Goal: Contribute content: Contribute content

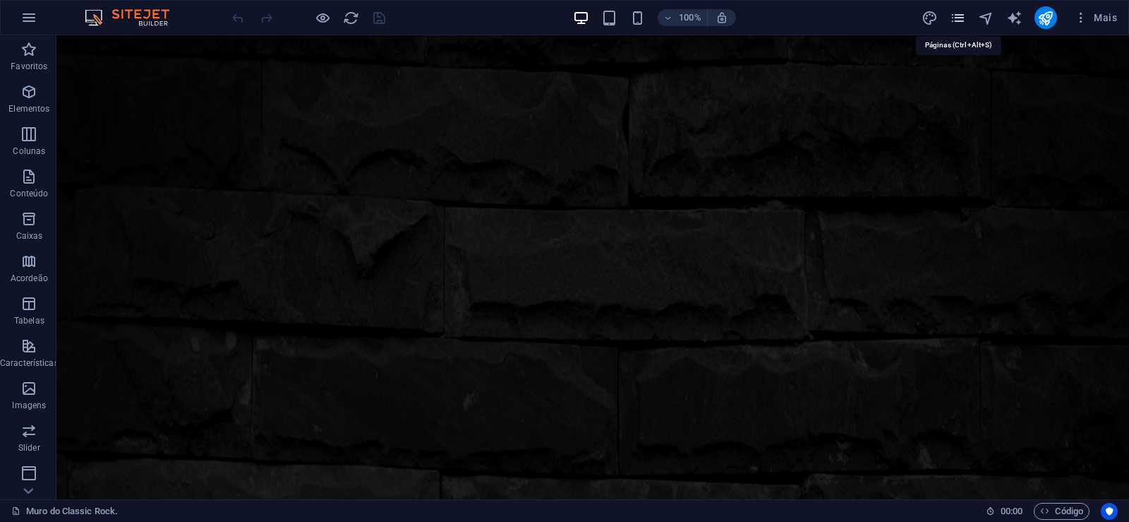
click at [960, 16] on icon "pages" at bounding box center [958, 18] width 16 height 16
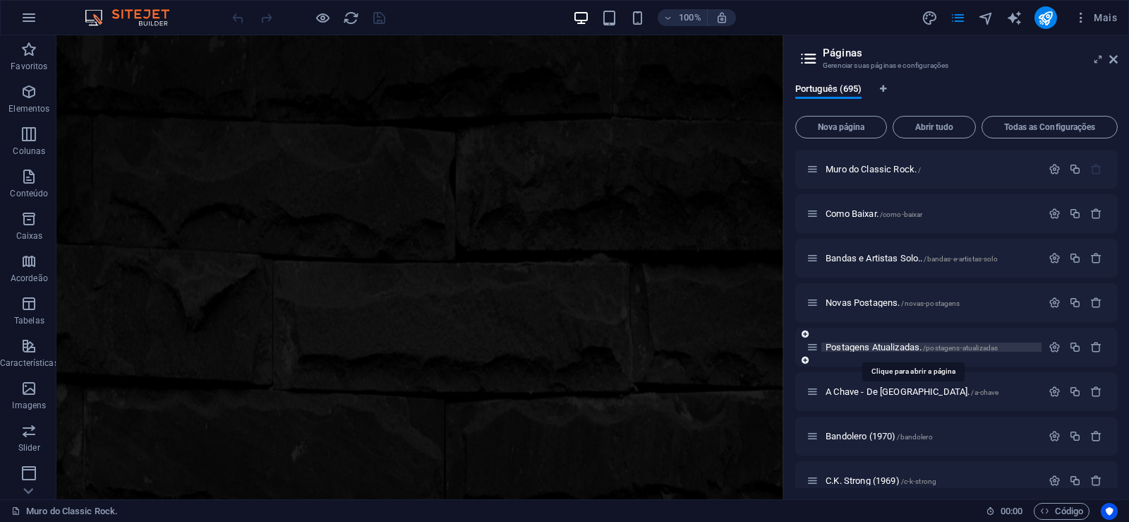
click at [856, 347] on span "Postagens Atualizadas. /postagens-atualizadas" at bounding box center [912, 347] width 172 height 11
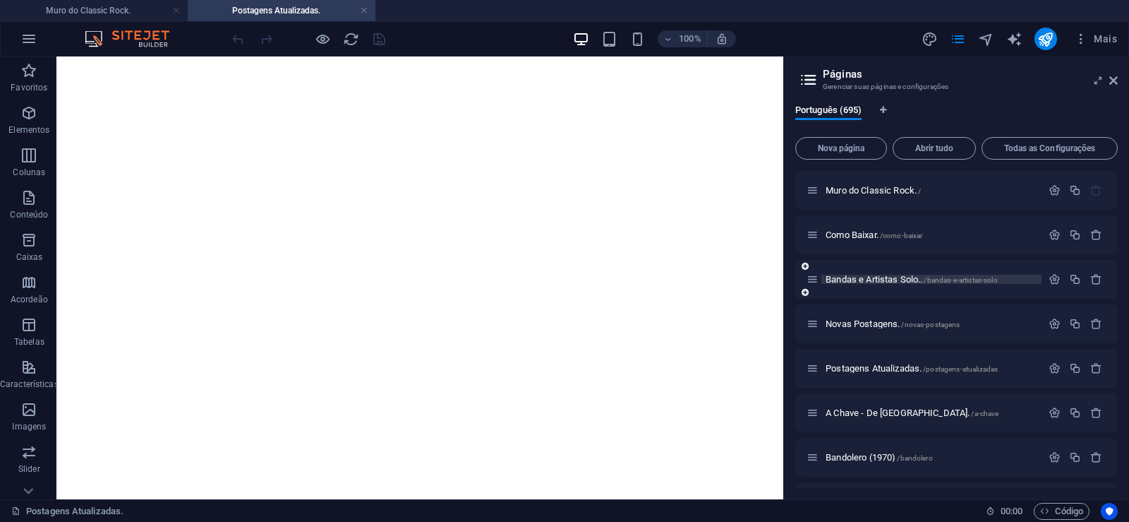
click at [869, 279] on span "Bandas e Artistas Solo.. /bandas-e-artistas-solo" at bounding box center [912, 279] width 172 height 11
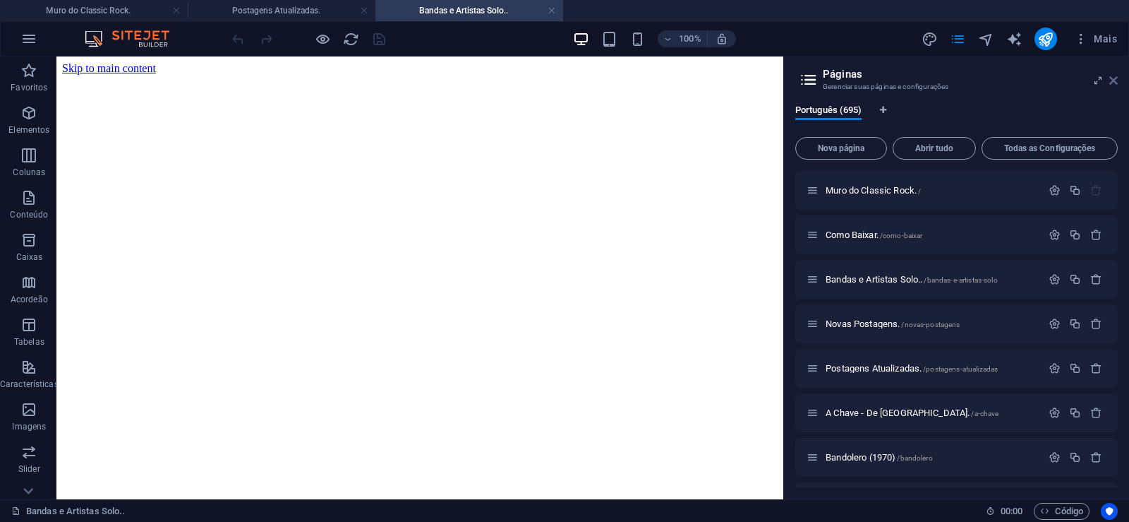
drag, startPoint x: 1114, startPoint y: 76, endPoint x: 494, endPoint y: 211, distance: 634.8
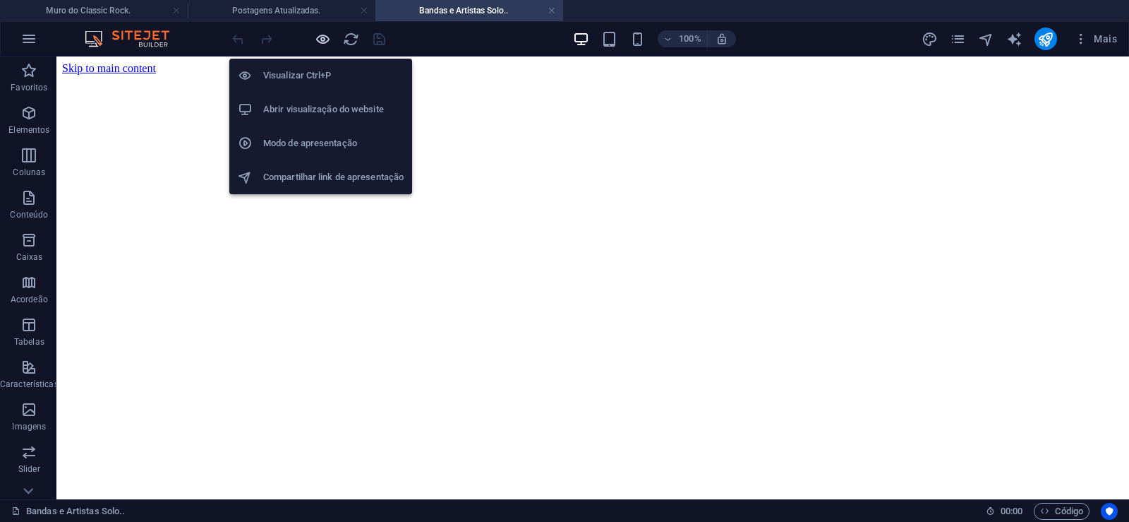
click at [323, 36] on icon "button" at bounding box center [323, 39] width 16 height 16
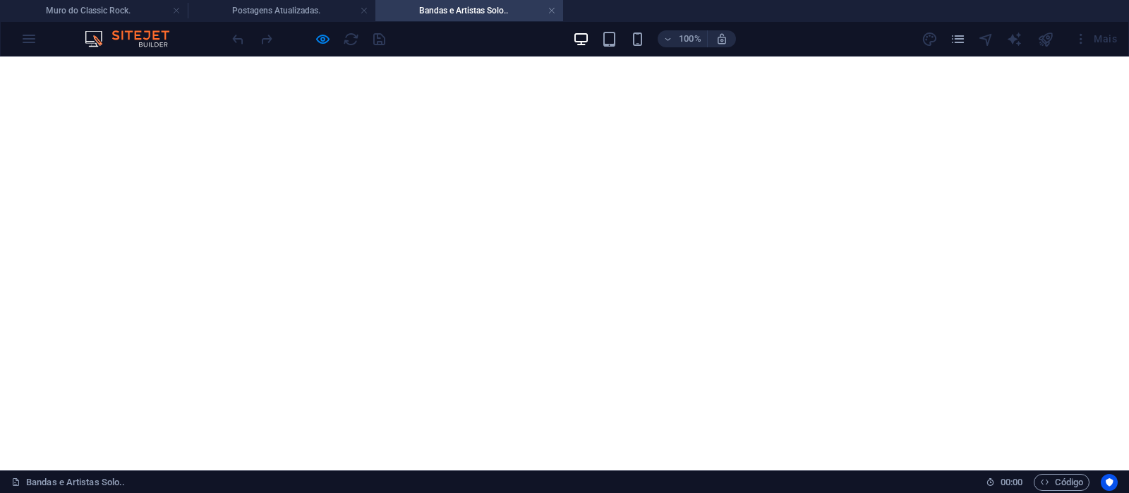
scroll to position [29057, 0]
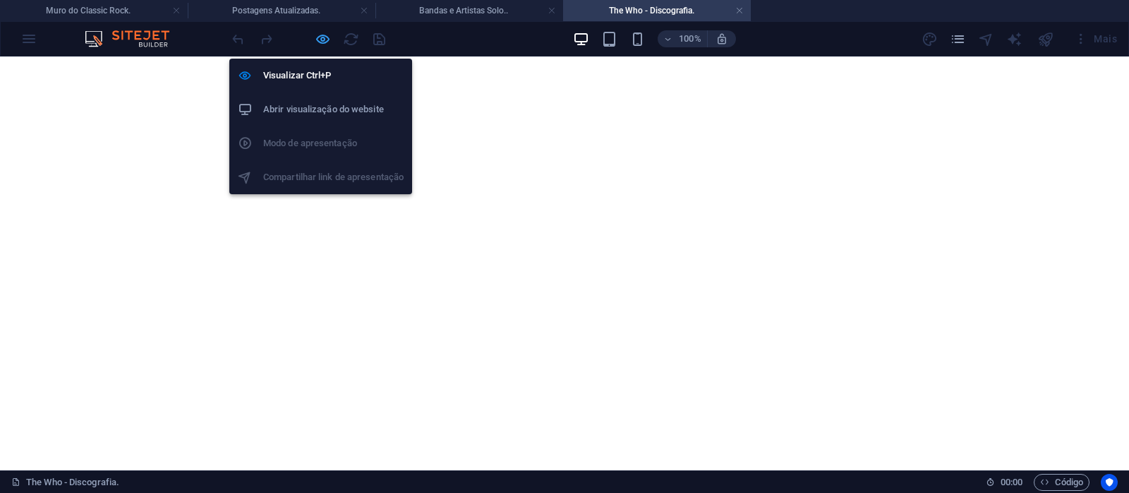
click at [322, 40] on icon "button" at bounding box center [323, 39] width 16 height 16
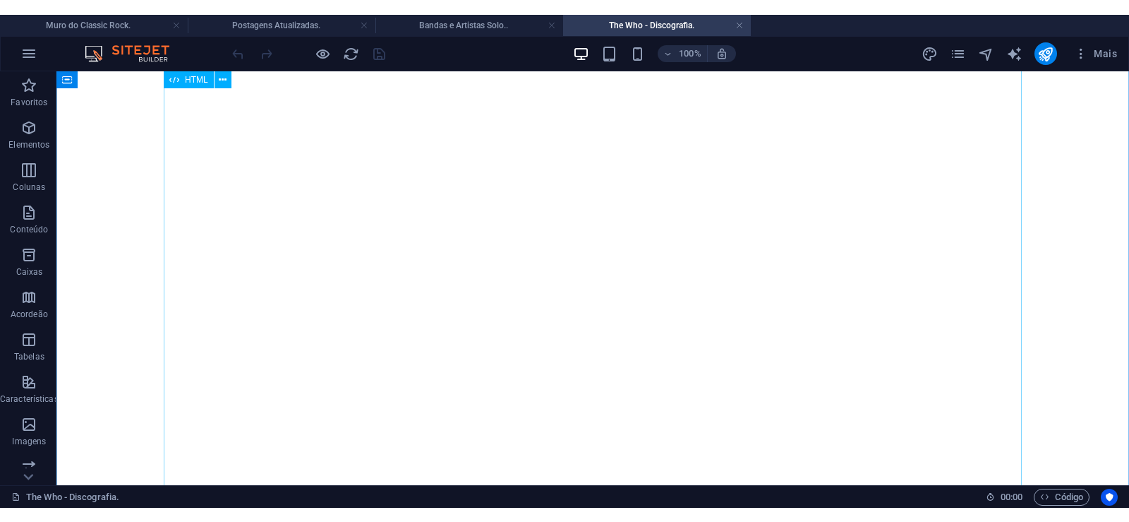
scroll to position [504, 0]
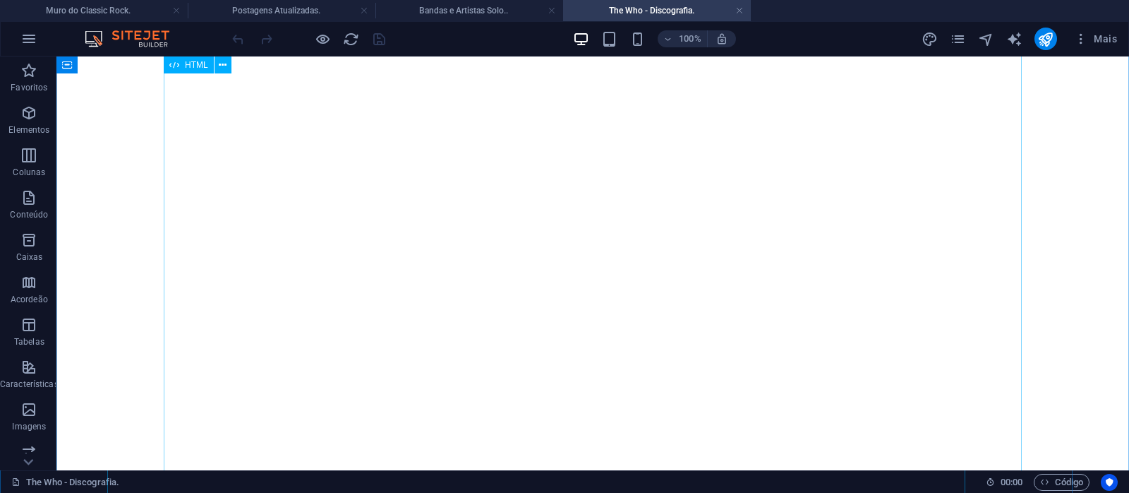
click div "The Who é [PERSON_NAME] de rock britânica surgida em 1964. A formação original …"
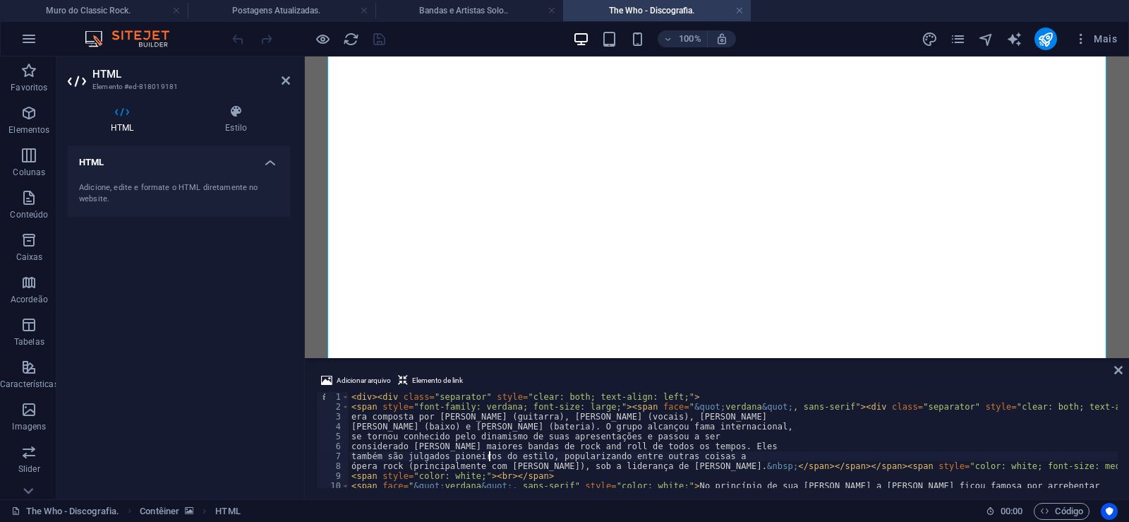
type textarea "considerado [PERSON_NAME] maiores bandas de rock and roll de todos os tempos. E…"
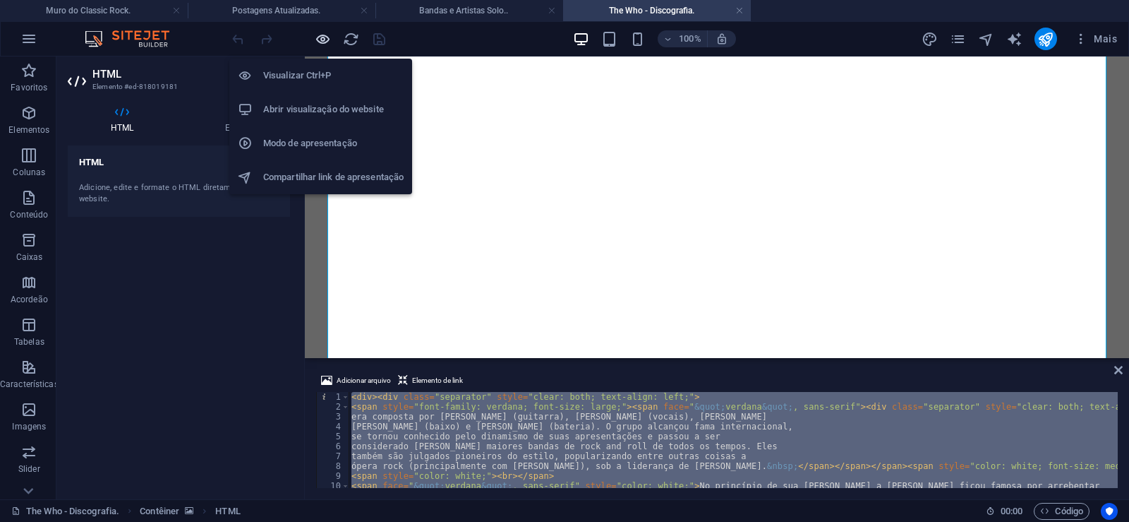
click at [321, 37] on icon "button" at bounding box center [323, 39] width 16 height 16
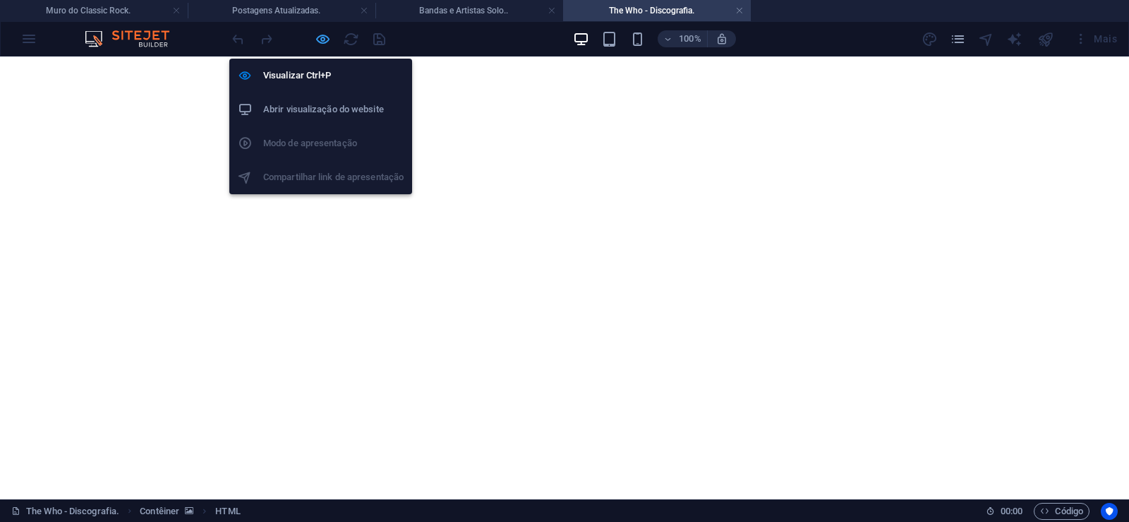
click at [321, 37] on icon "button" at bounding box center [323, 39] width 16 height 16
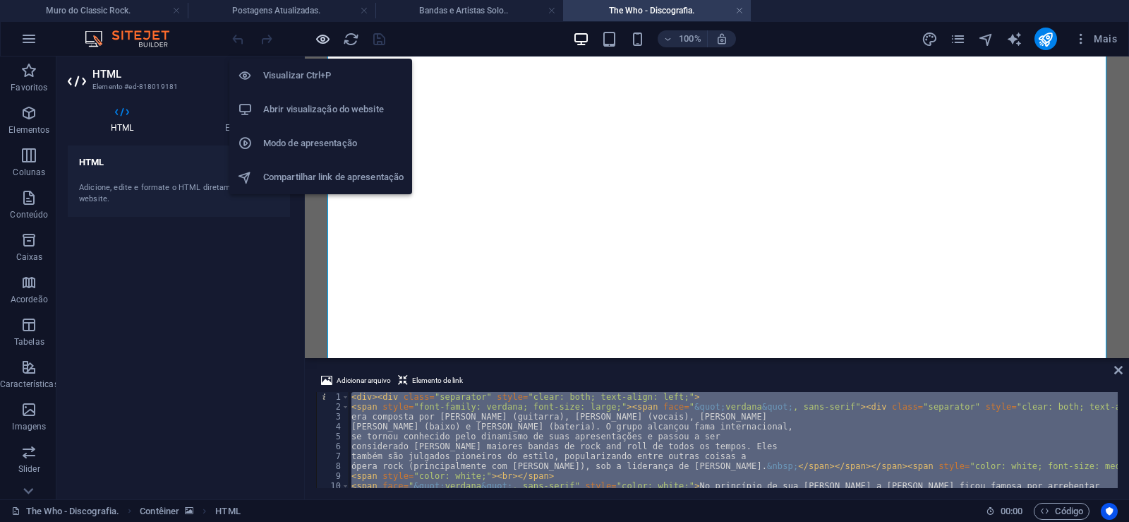
click at [322, 37] on icon "button" at bounding box center [323, 39] width 16 height 16
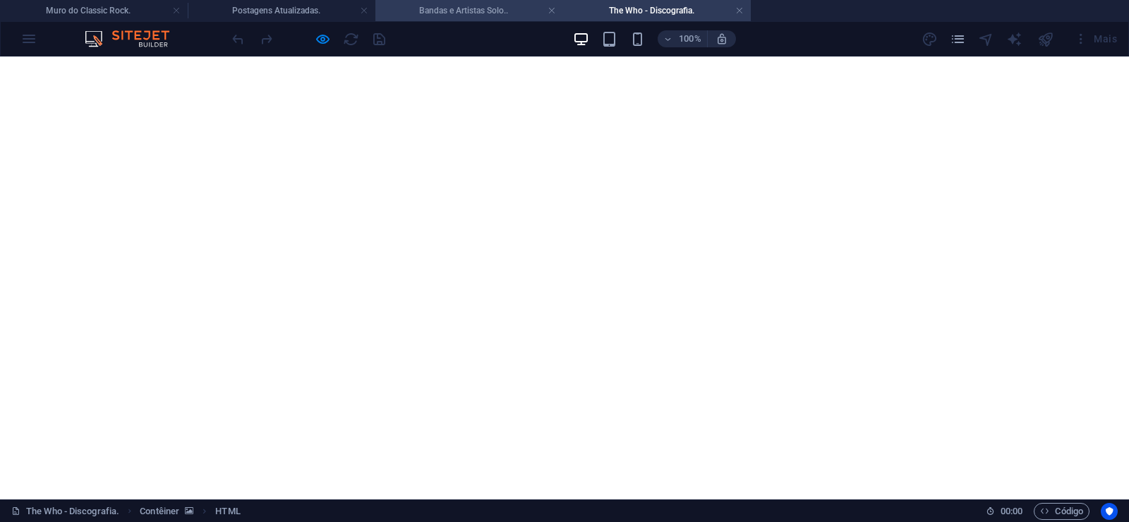
click at [473, 12] on h4 "Bandas e Artistas Solo.." at bounding box center [469, 11] width 188 height 16
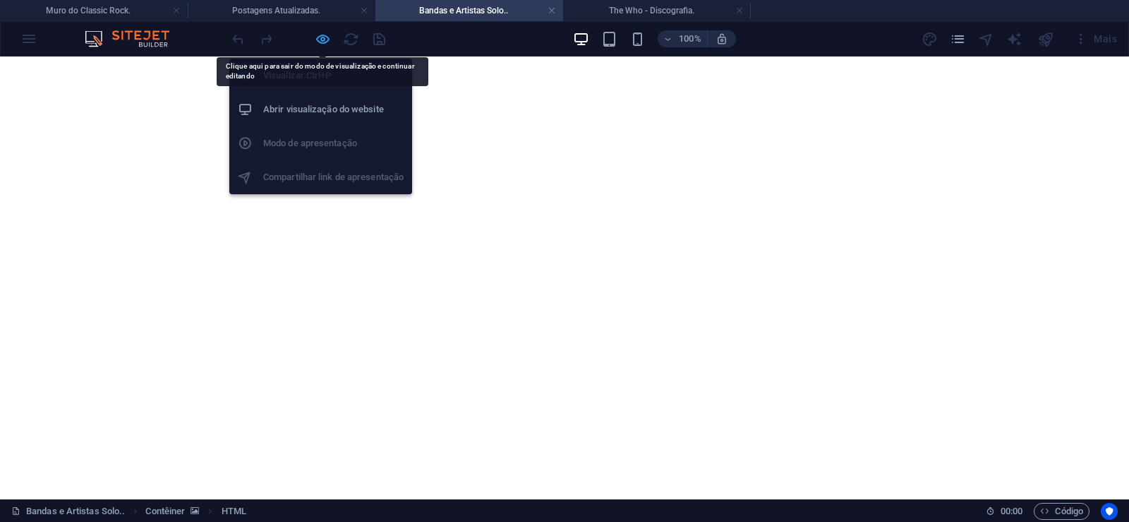
click at [323, 37] on icon "button" at bounding box center [323, 39] width 16 height 16
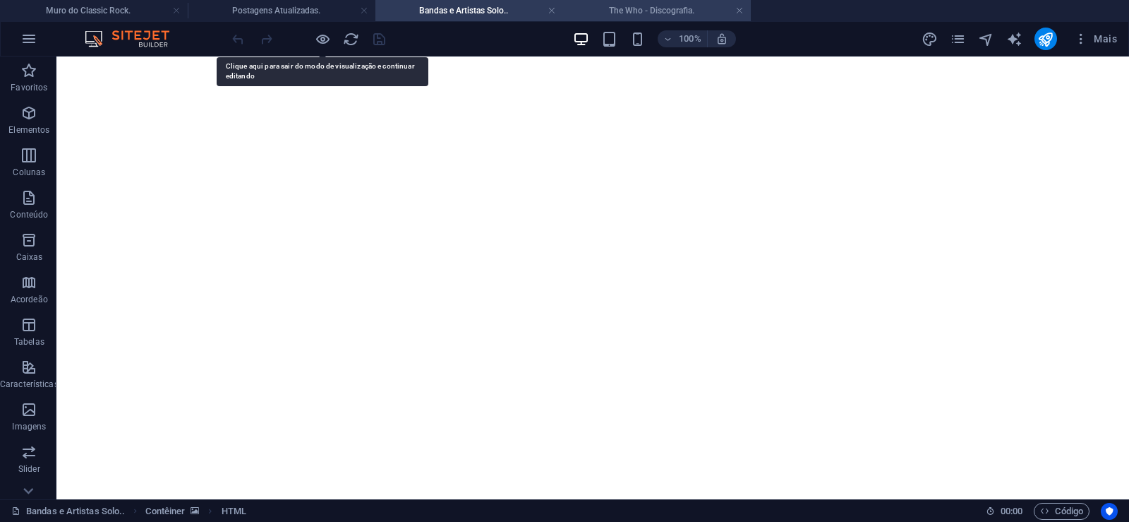
click at [632, 6] on h4 "The Who - Discografia." at bounding box center [657, 11] width 188 height 16
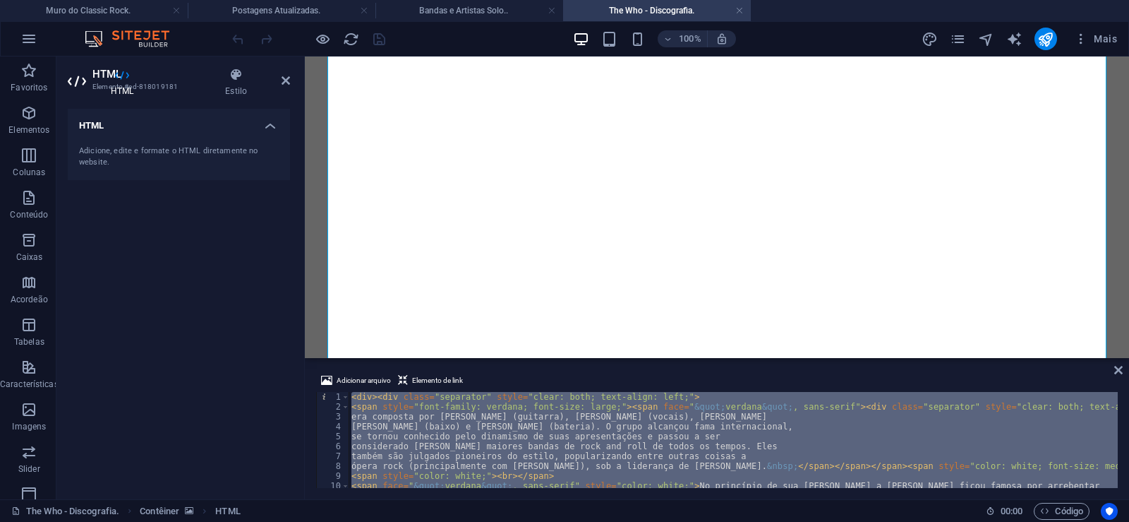
click at [721, 431] on div "< div > < div class = "separator" style = "clear: both; text-align: left;" > < …" at bounding box center [733, 440] width 769 height 96
type textarea "se tornou conhecido pelo dinamismo de suas apresentações e passou a ser"
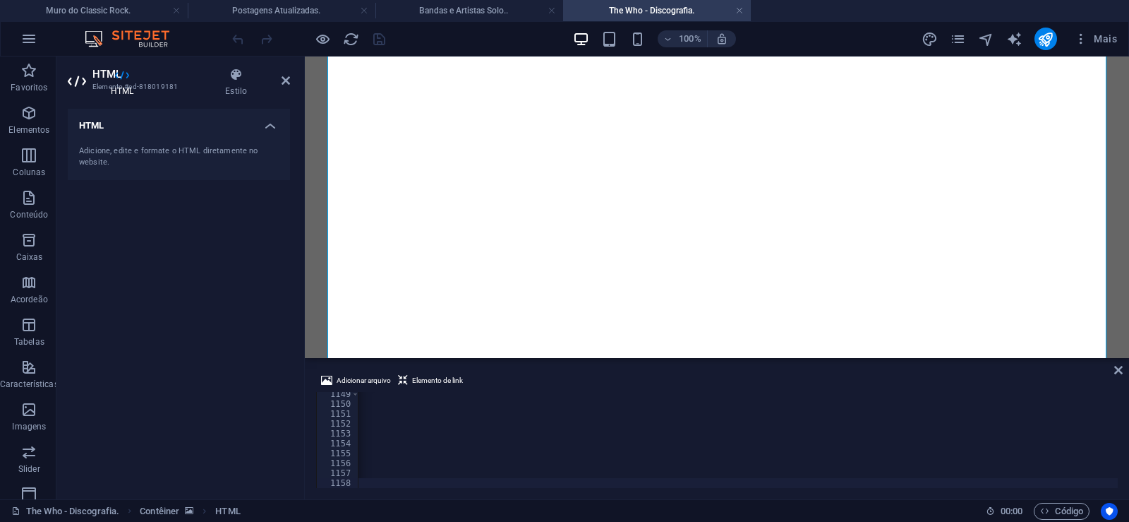
scroll to position [0, 46904]
click at [320, 31] on icon "button" at bounding box center [323, 39] width 16 height 16
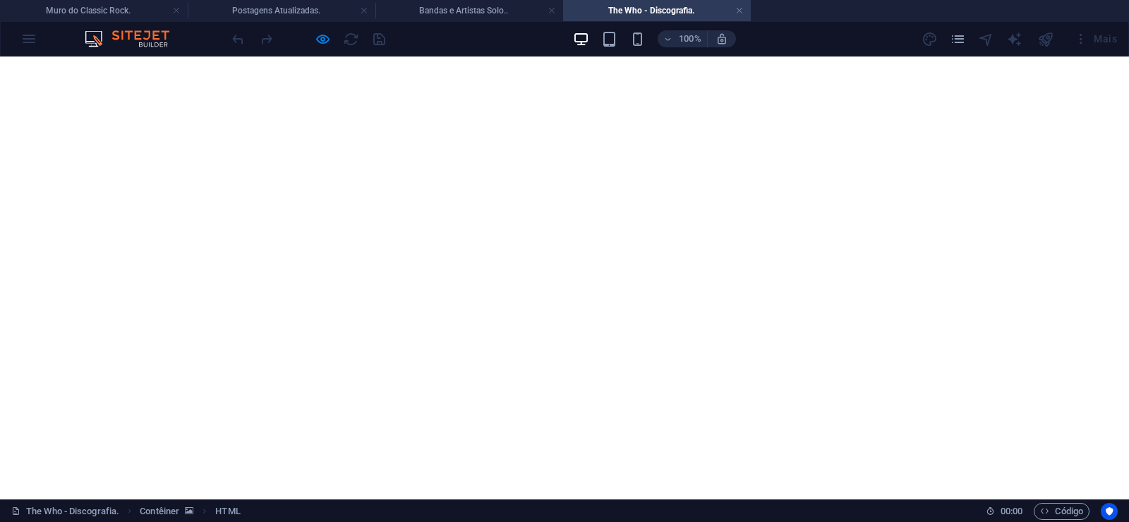
scroll to position [0, 0]
drag, startPoint x: 1128, startPoint y: 418, endPoint x: 801, endPoint y: 26, distance: 510.5
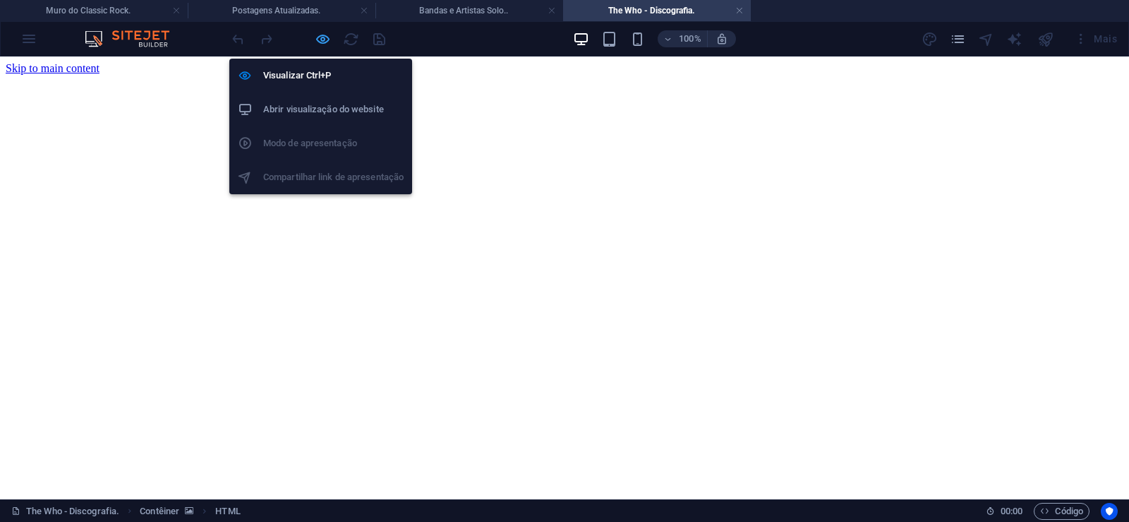
click at [321, 39] on icon "button" at bounding box center [323, 39] width 16 height 16
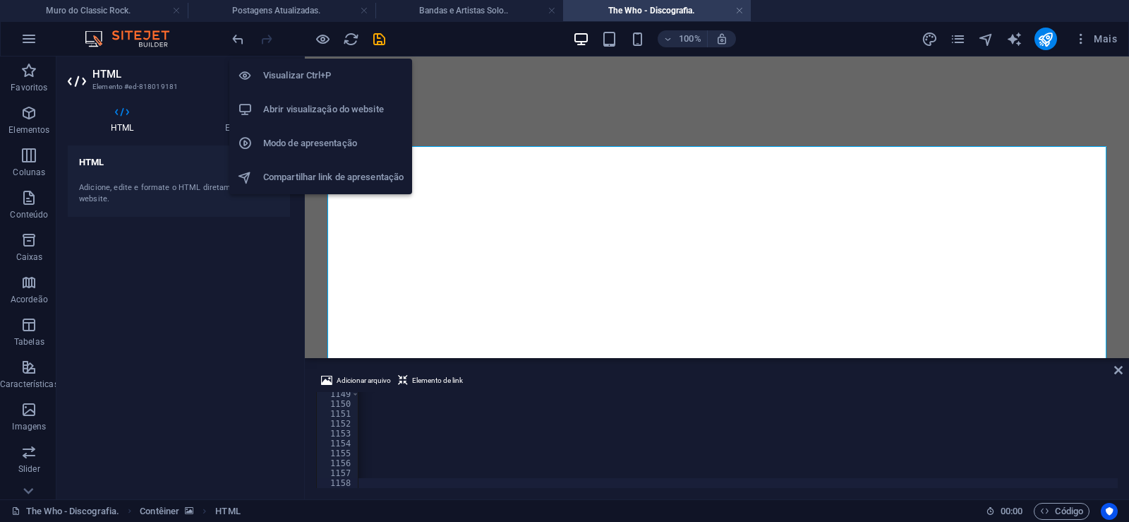
scroll to position [0, 46857]
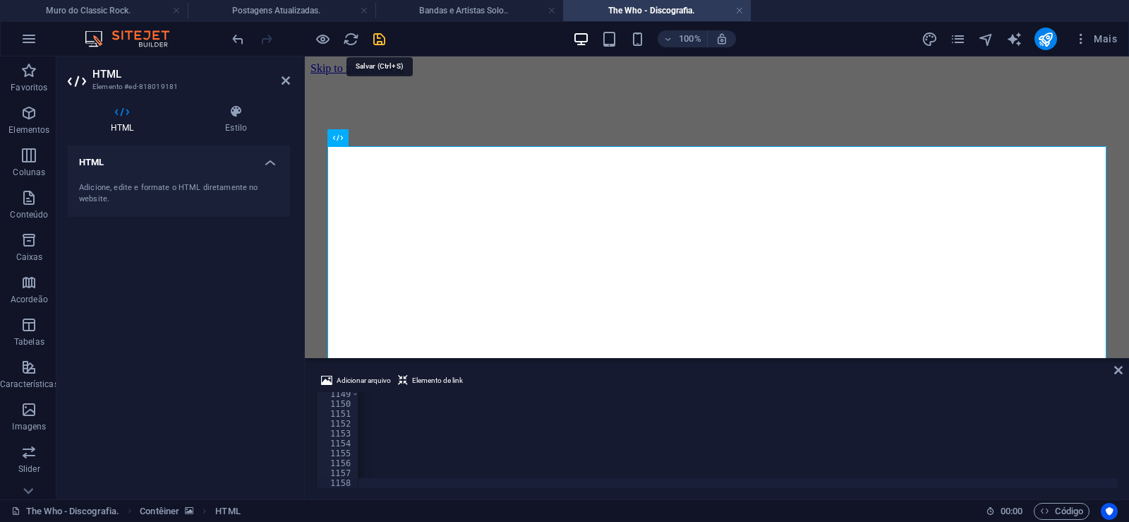
click at [379, 35] on icon "save" at bounding box center [379, 39] width 16 height 16
click at [743, 10] on link at bounding box center [739, 10] width 8 height 13
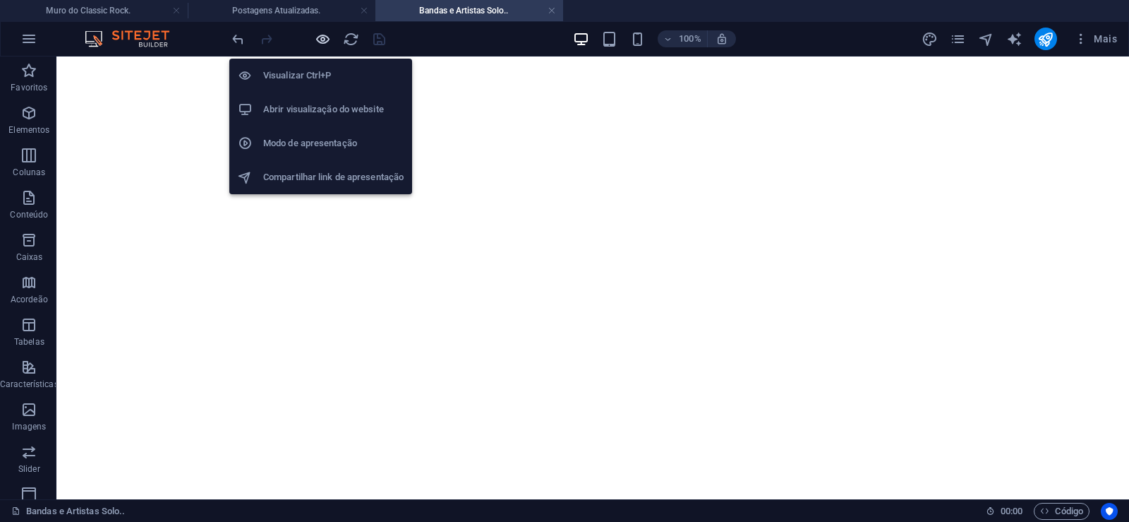
click at [317, 38] on icon "button" at bounding box center [323, 39] width 16 height 16
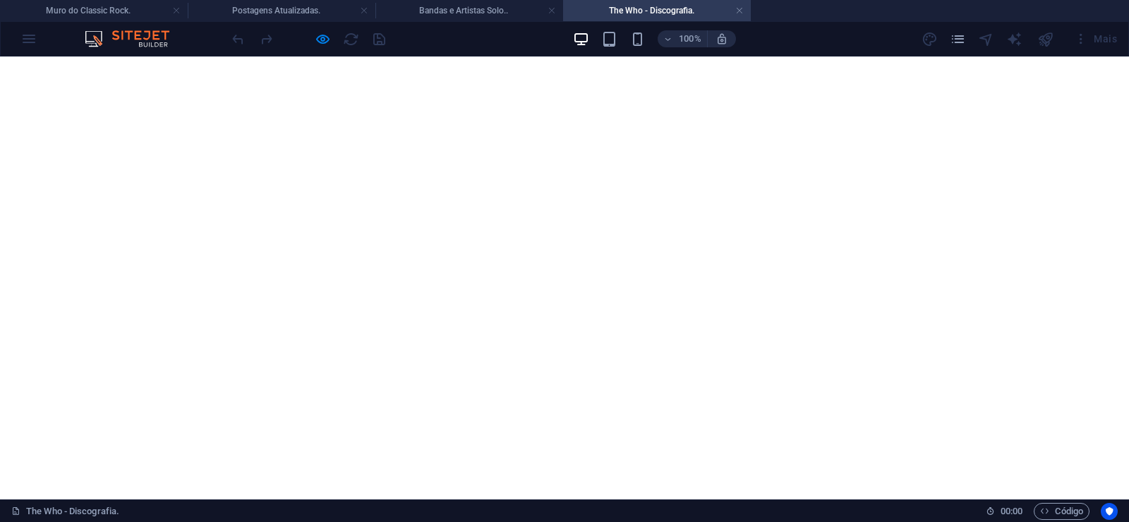
scroll to position [35216, 0]
click at [738, 12] on link at bounding box center [739, 10] width 8 height 13
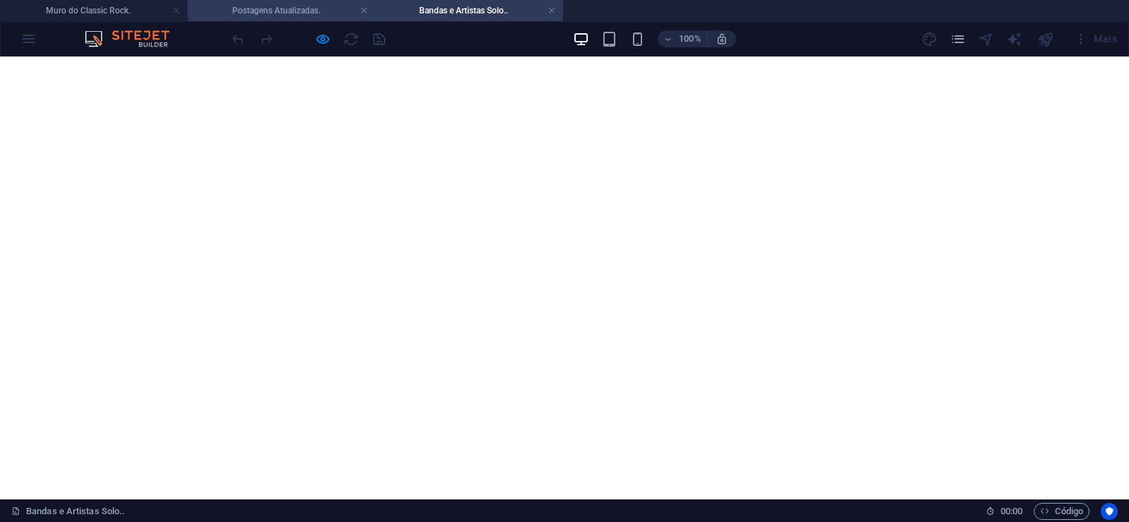
click at [239, 11] on h4 "Postagens Atualizadas." at bounding box center [282, 11] width 188 height 16
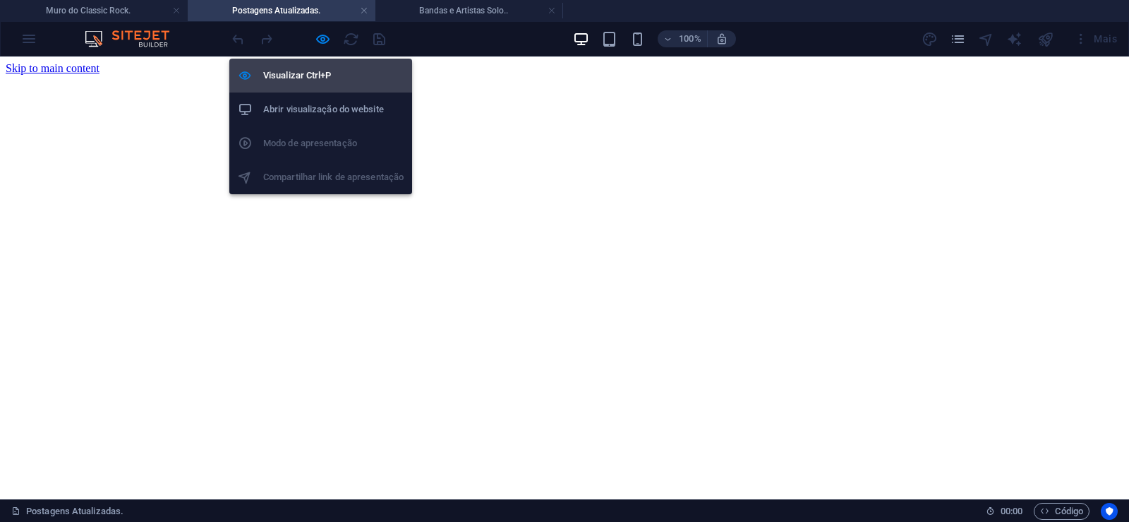
drag, startPoint x: 320, startPoint y: 38, endPoint x: 354, endPoint y: 78, distance: 52.1
click at [320, 39] on icon "button" at bounding box center [323, 39] width 16 height 16
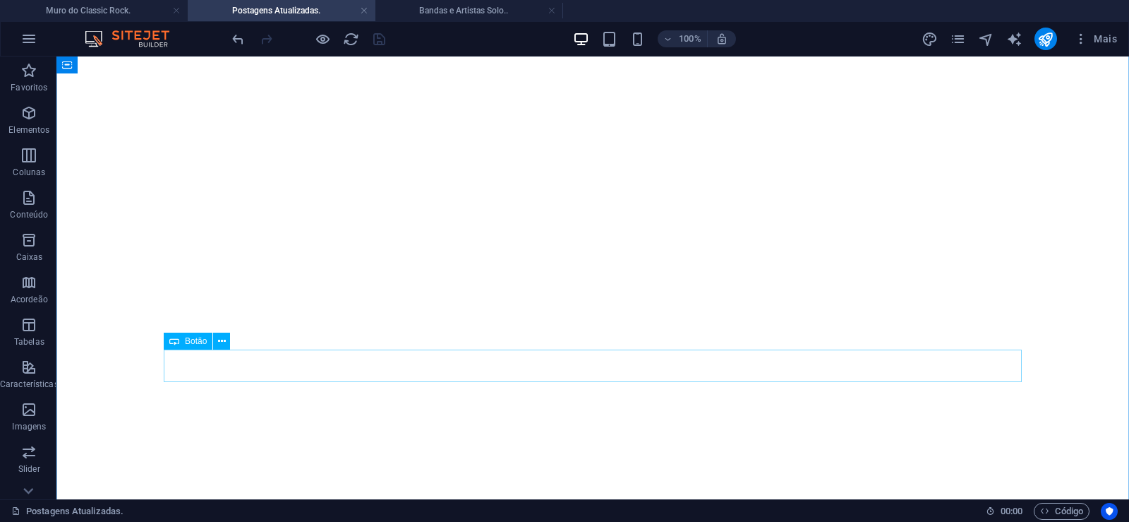
scroll to position [1042, 0]
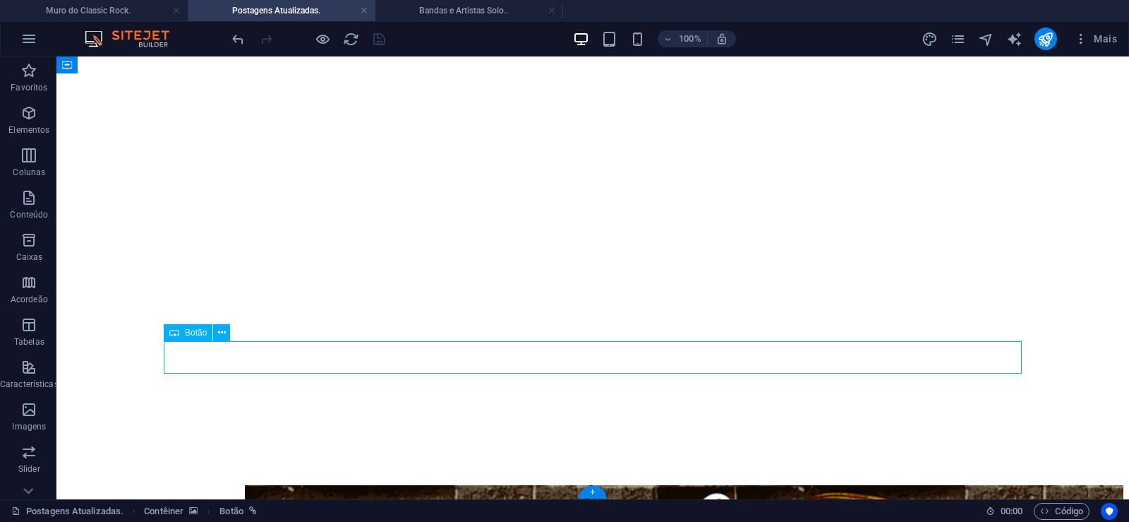
scroll to position [1010, 0]
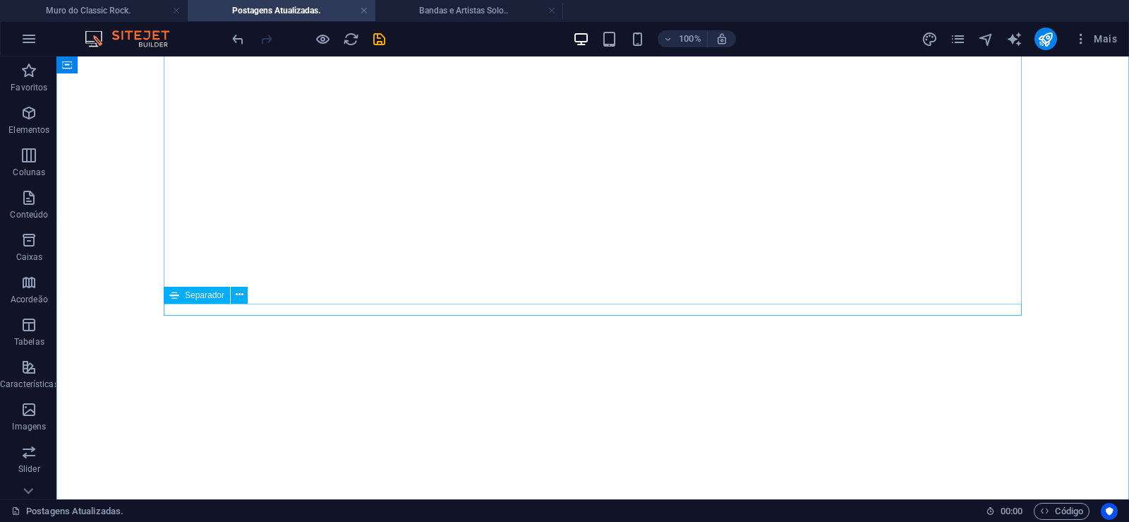
scroll to position [206, 0]
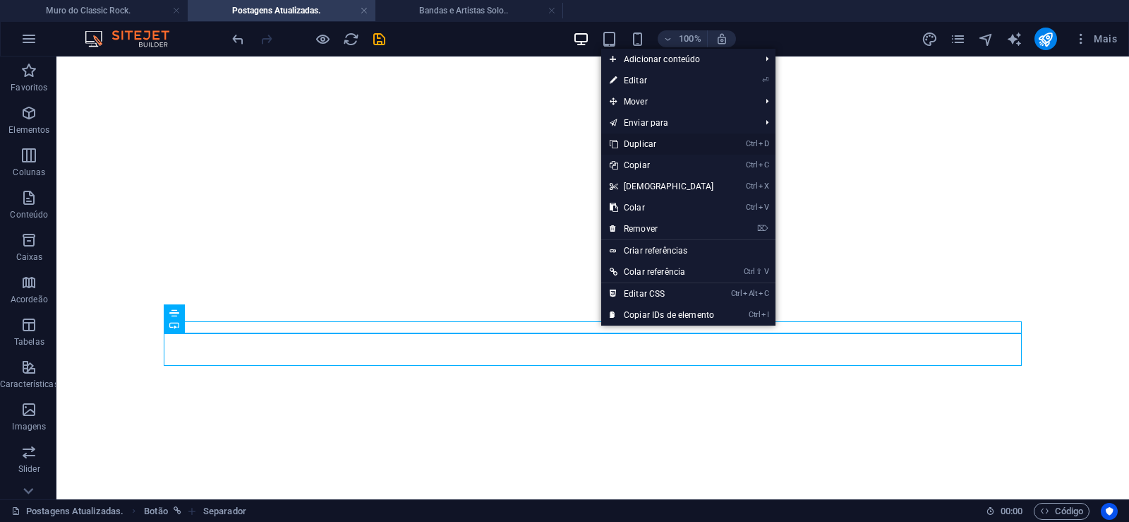
click at [642, 142] on link "Ctrl D Duplicar" at bounding box center [661, 143] width 121 height 21
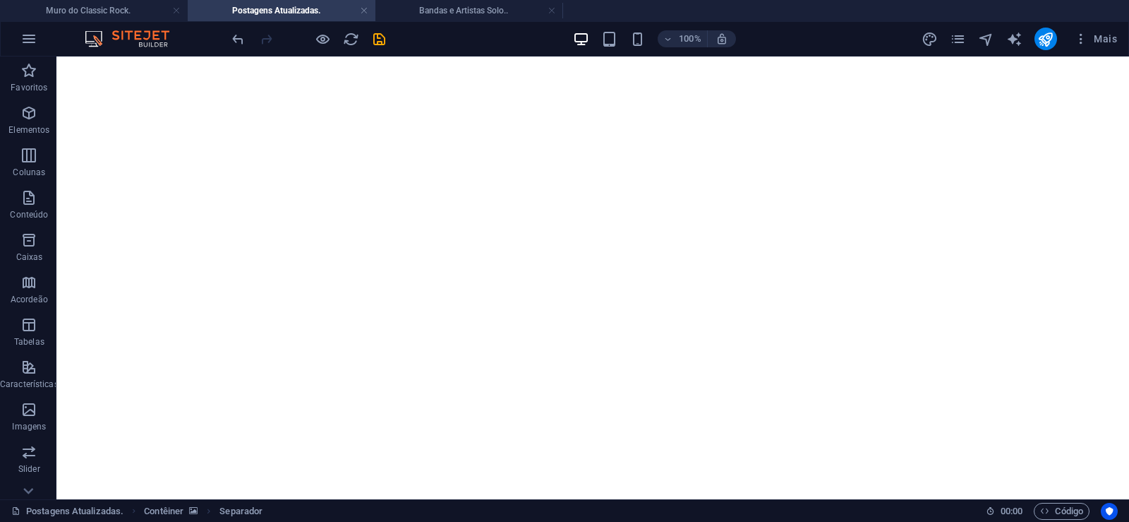
drag, startPoint x: 706, startPoint y: 339, endPoint x: 694, endPoint y: 370, distance: 33.3
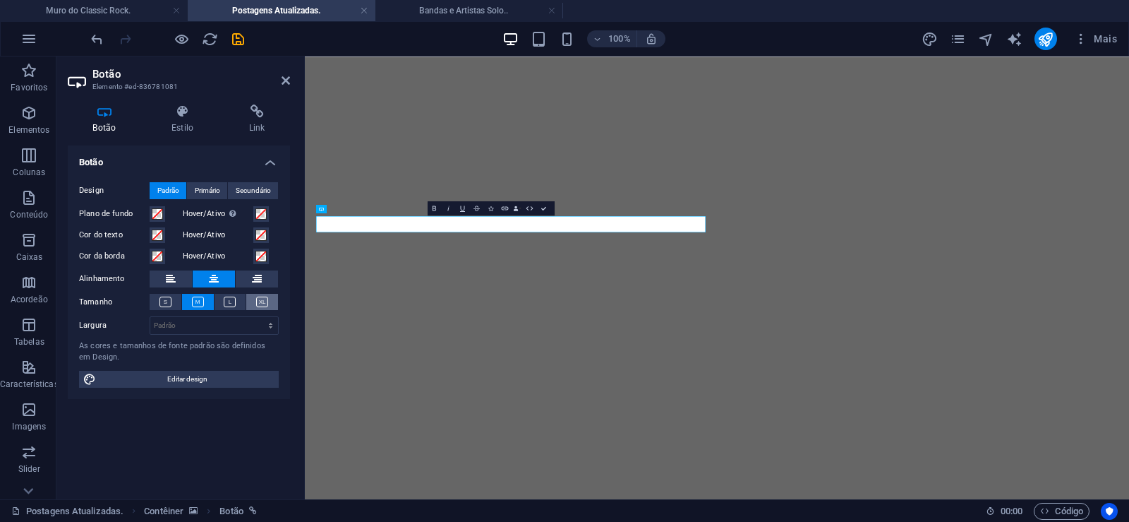
scroll to position [0, 11]
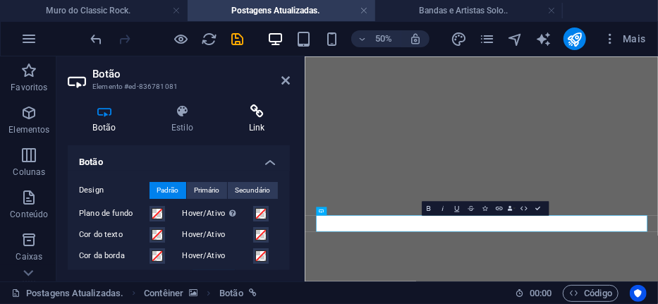
click at [255, 119] on h4 "Link" at bounding box center [257, 119] width 66 height 30
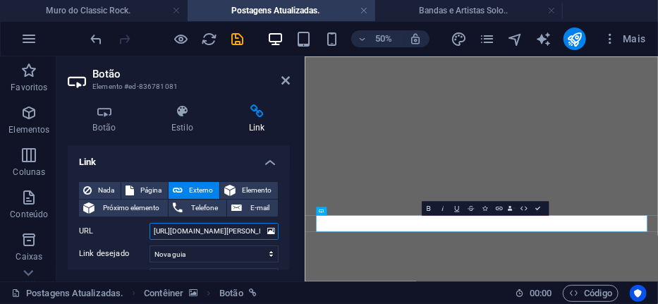
drag, startPoint x: 231, startPoint y: 235, endPoint x: 206, endPoint y: 235, distance: 25.4
click at [206, 235] on input "[URL][DOMAIN_NAME][PERSON_NAME]" at bounding box center [214, 231] width 129 height 17
click at [231, 234] on input "[URL][DOMAIN_NAME][PERSON_NAME]" at bounding box center [214, 231] width 129 height 17
drag, startPoint x: 235, startPoint y: 233, endPoint x: 137, endPoint y: 228, distance: 98.2
click at [150, 228] on input "[URL][DOMAIN_NAME][PERSON_NAME]" at bounding box center [214, 231] width 129 height 17
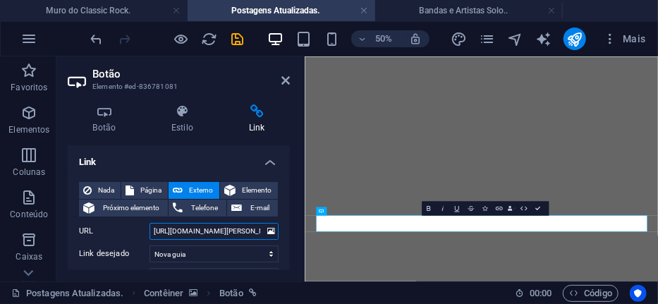
paste input "the-who"
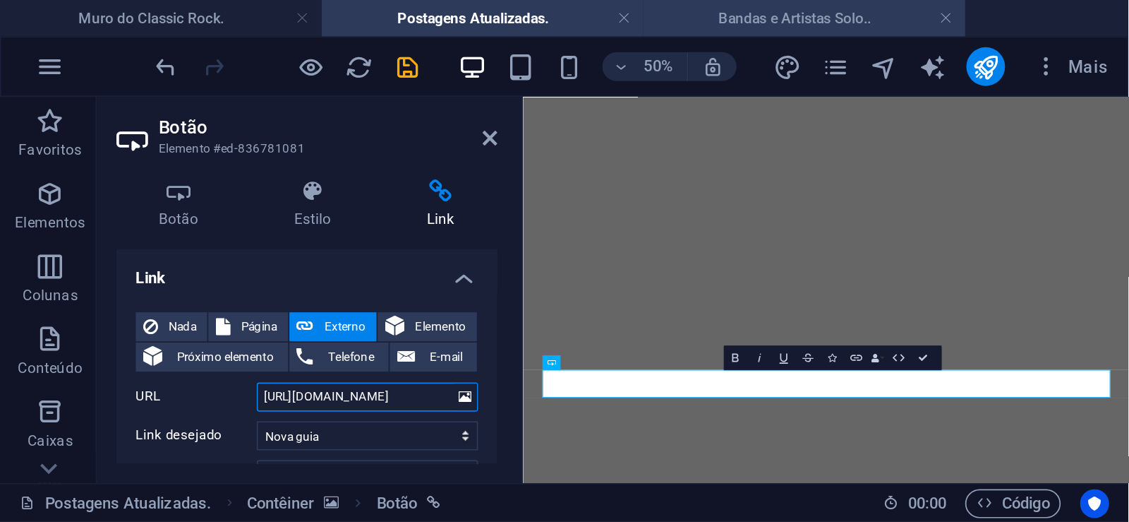
scroll to position [196, 0]
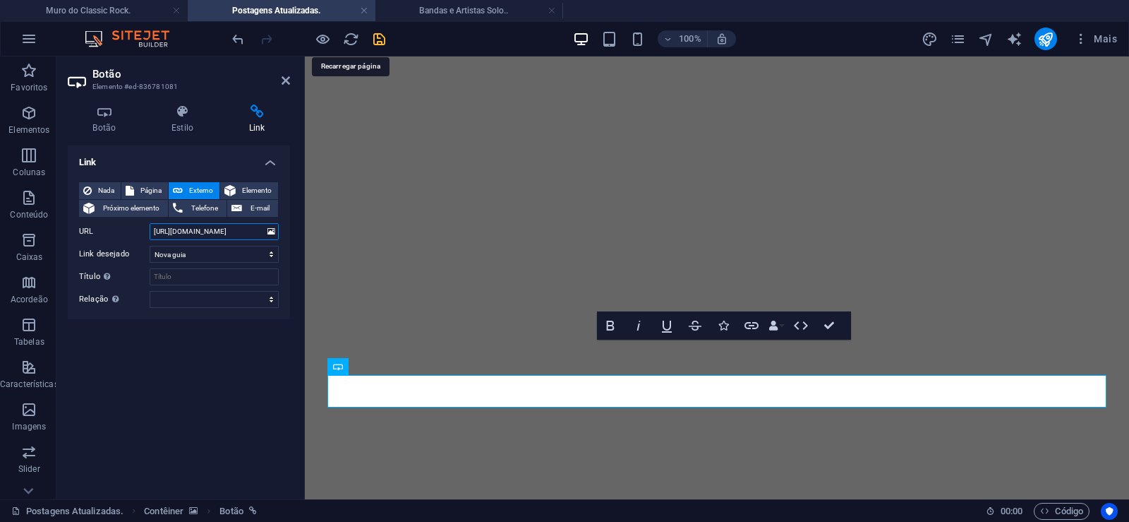
type input "[URL][DOMAIN_NAME]"
drag, startPoint x: 384, startPoint y: 37, endPoint x: 312, endPoint y: 37, distance: 72.0
click at [384, 37] on icon "save" at bounding box center [379, 39] width 16 height 16
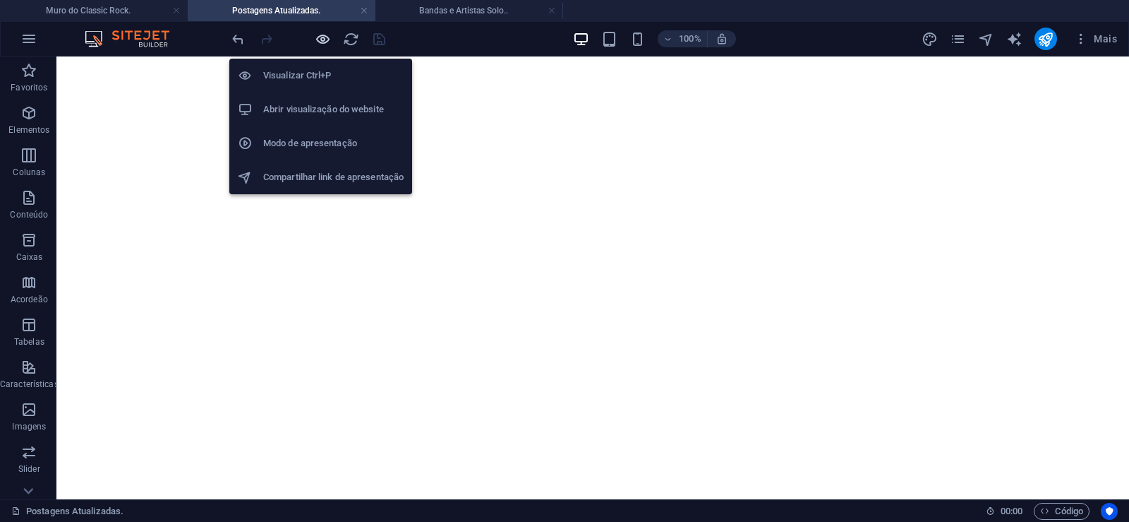
click at [325, 38] on icon "button" at bounding box center [323, 39] width 16 height 16
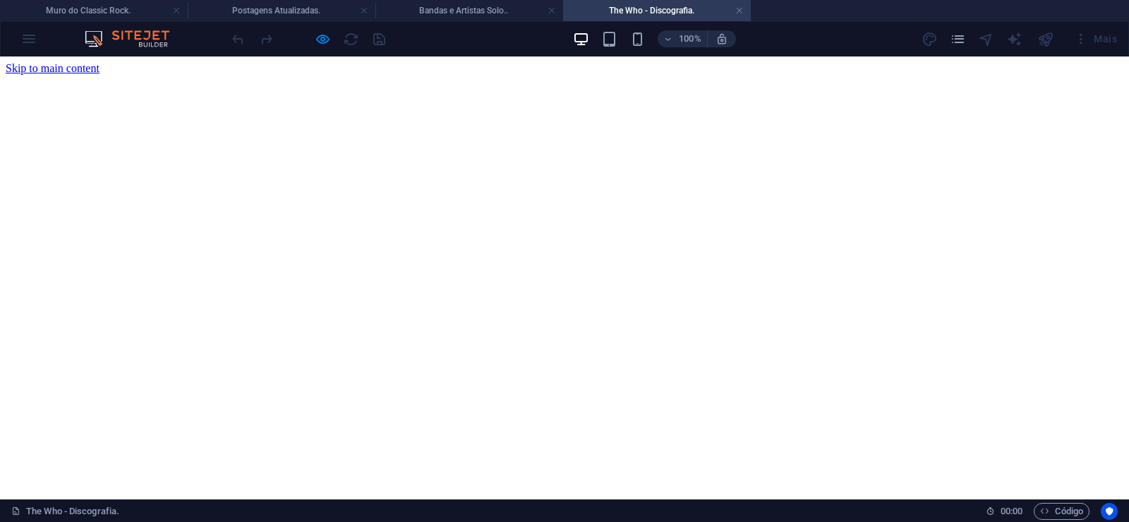
scroll to position [0, 0]
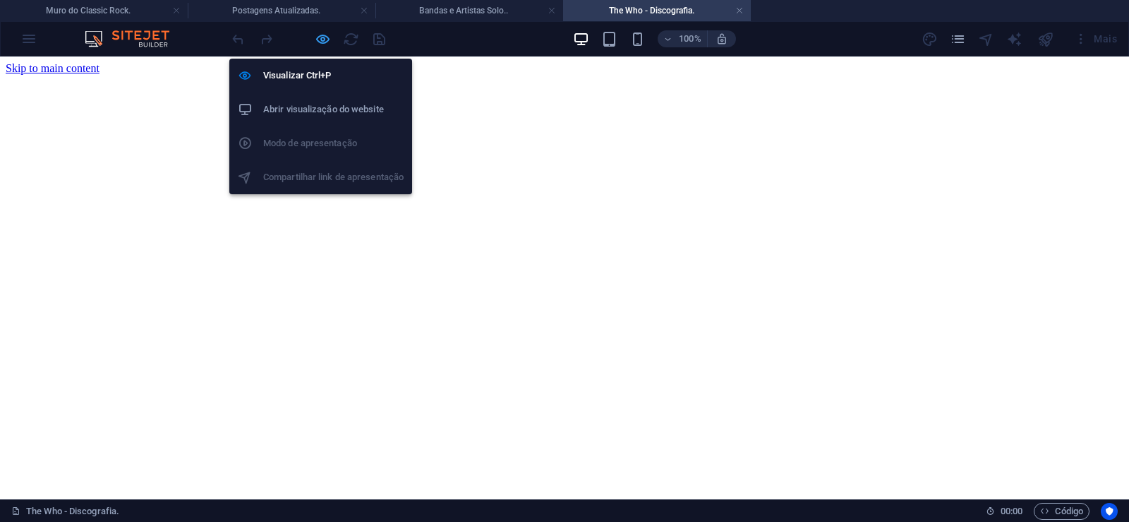
click at [320, 33] on icon "button" at bounding box center [323, 39] width 16 height 16
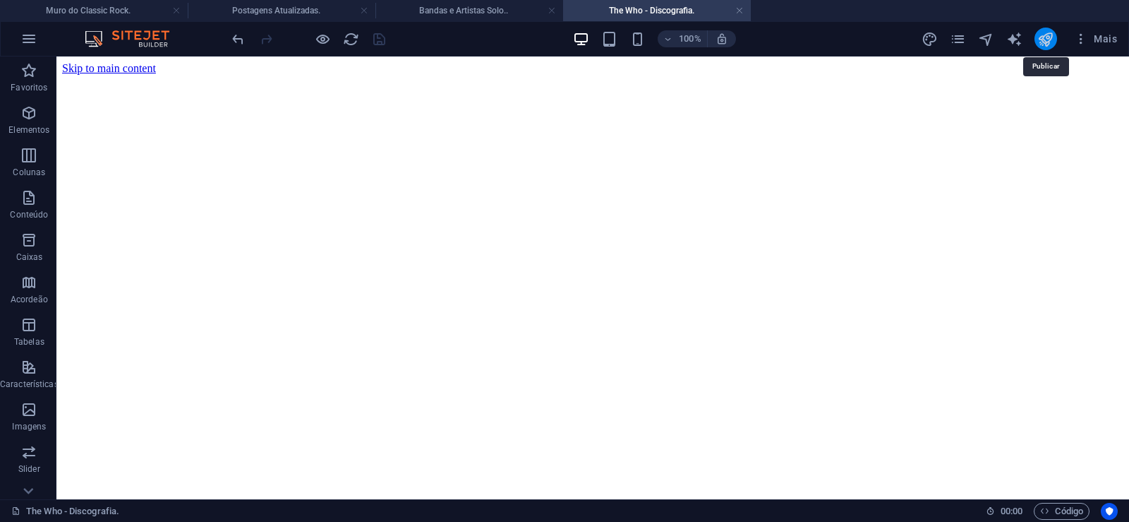
click at [1044, 45] on icon "publish" at bounding box center [1045, 39] width 16 height 16
